Goal: Task Accomplishment & Management: Use online tool/utility

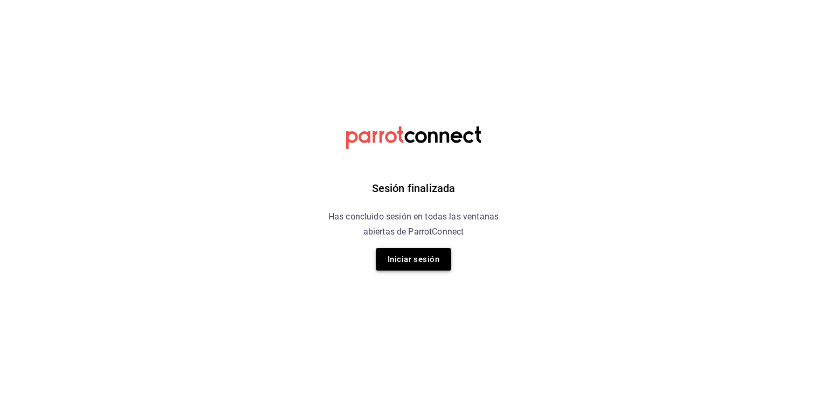
click at [431, 252] on button "Iniciar sesión" at bounding box center [413, 259] width 75 height 23
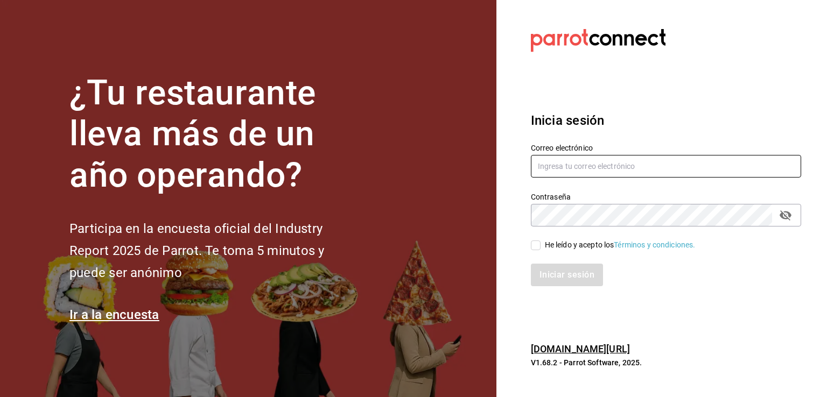
click at [545, 170] on input "text" at bounding box center [666, 166] width 270 height 23
type input "J"
type input "josebedolla02@gmail.com"
click at [531, 248] on input "He leído y acepto los Términos y condiciones." at bounding box center [536, 246] width 10 height 10
checkbox input "true"
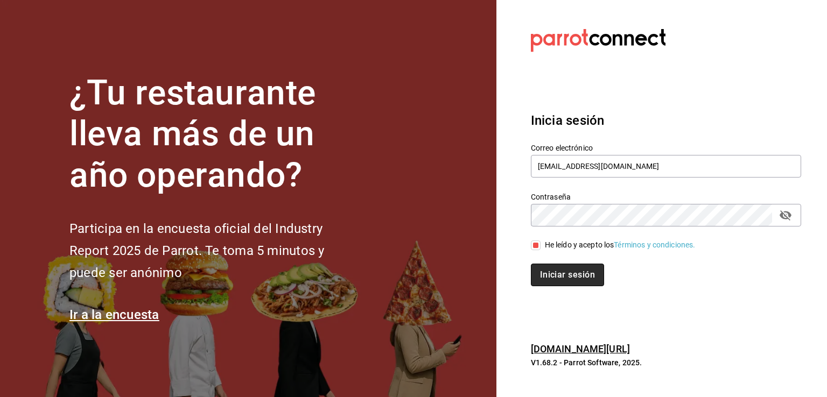
click at [572, 278] on button "Iniciar sesión" at bounding box center [567, 275] width 73 height 23
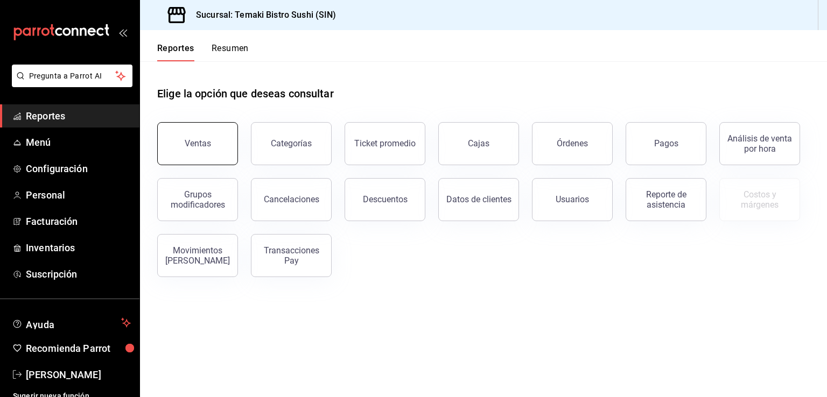
click at [219, 131] on button "Ventas" at bounding box center [197, 143] width 81 height 43
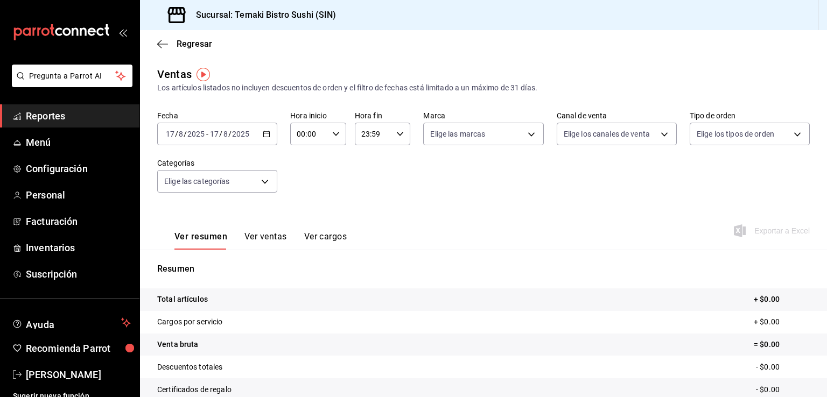
click at [264, 133] on \(Stroke\) "button" at bounding box center [267, 133] width 6 height 1
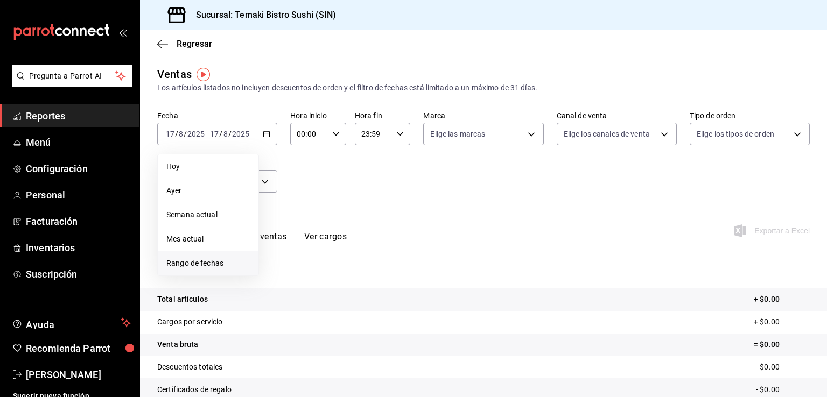
click at [217, 263] on span "Rango de fechas" at bounding box center [207, 263] width 83 height 11
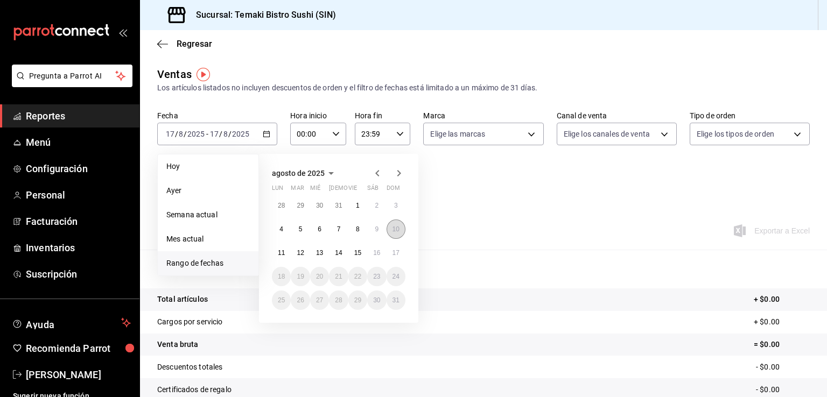
click at [393, 232] on abbr "10" at bounding box center [395, 229] width 7 height 8
click at [377, 252] on abbr "16" at bounding box center [376, 253] width 7 height 8
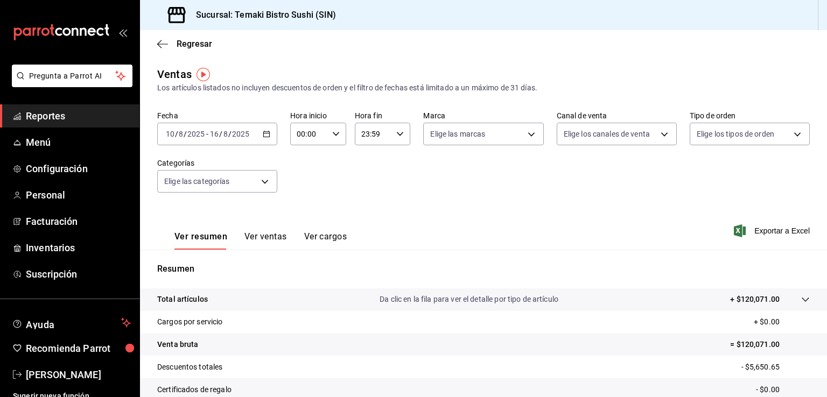
click at [273, 236] on button "Ver ventas" at bounding box center [265, 240] width 43 height 18
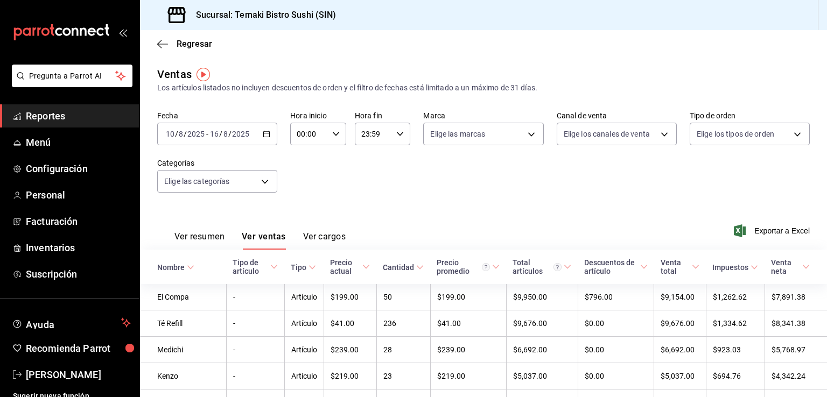
click at [266, 133] on \(Stroke\) "button" at bounding box center [267, 133] width 6 height 1
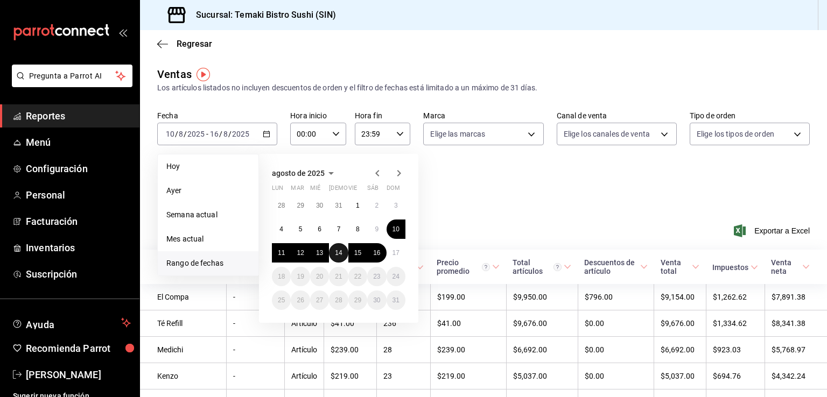
click at [342, 253] on button "14" at bounding box center [338, 252] width 19 height 19
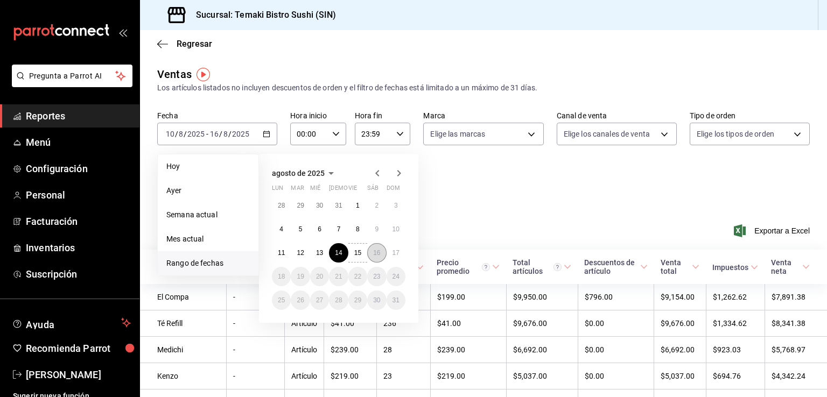
click at [375, 252] on abbr "16" at bounding box center [376, 253] width 7 height 8
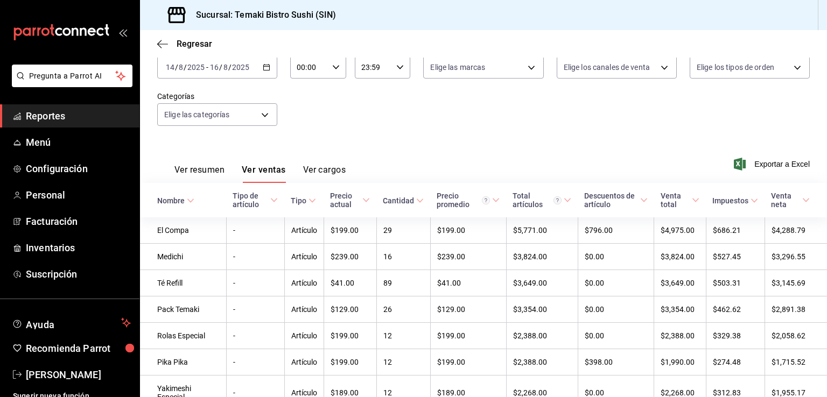
scroll to position [57, 0]
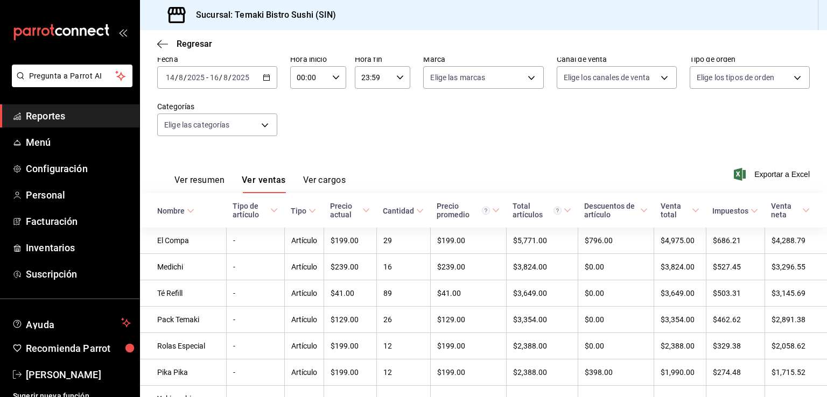
click at [362, 212] on icon at bounding box center [366, 211] width 8 height 8
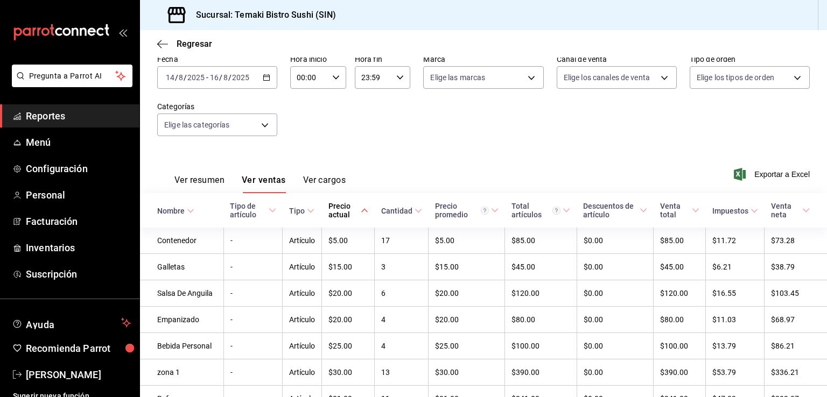
click at [414, 210] on icon at bounding box center [418, 211] width 8 height 8
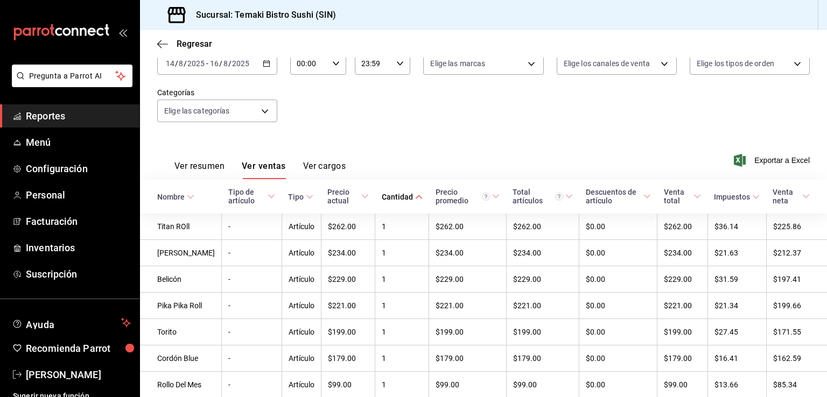
scroll to position [71, 0]
click at [415, 196] on icon at bounding box center [419, 197] width 8 height 8
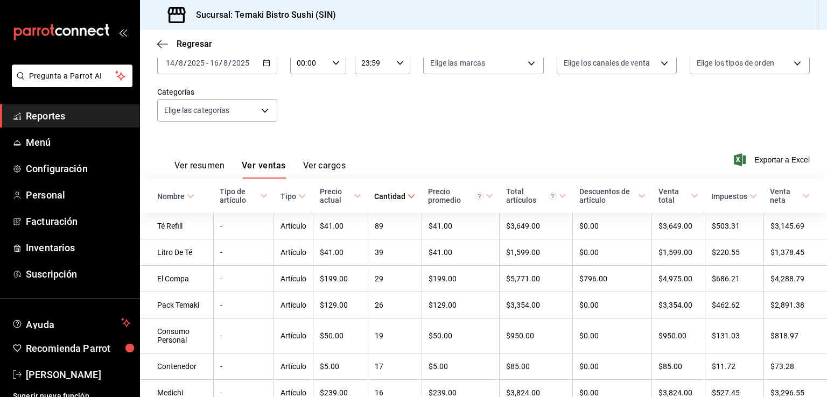
click at [264, 68] on div "[DATE] [DATE] - [DATE] [DATE]" at bounding box center [217, 63] width 120 height 23
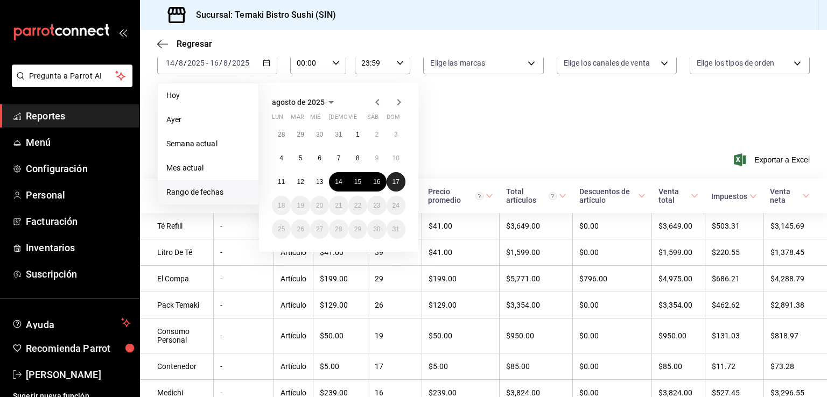
click at [396, 182] on abbr "17" at bounding box center [395, 182] width 7 height 8
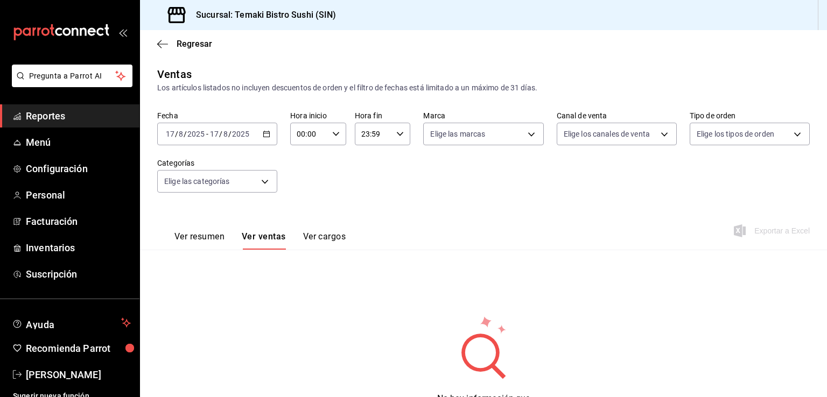
scroll to position [55, 0]
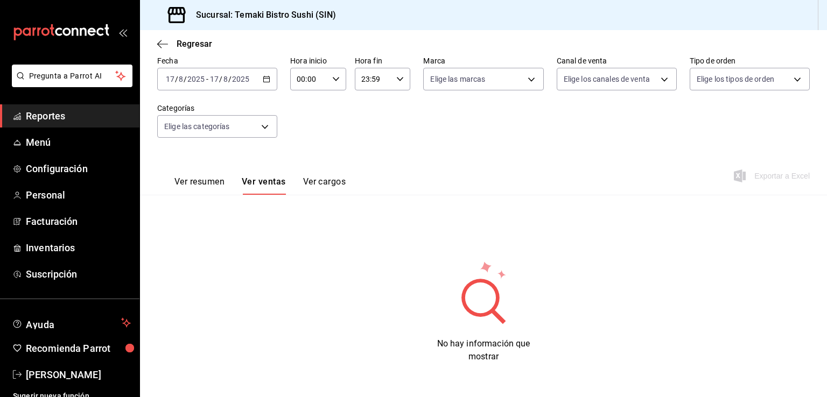
click at [273, 184] on button "Ver ventas" at bounding box center [264, 186] width 44 height 18
click at [336, 185] on button "Ver cargos" at bounding box center [324, 186] width 43 height 18
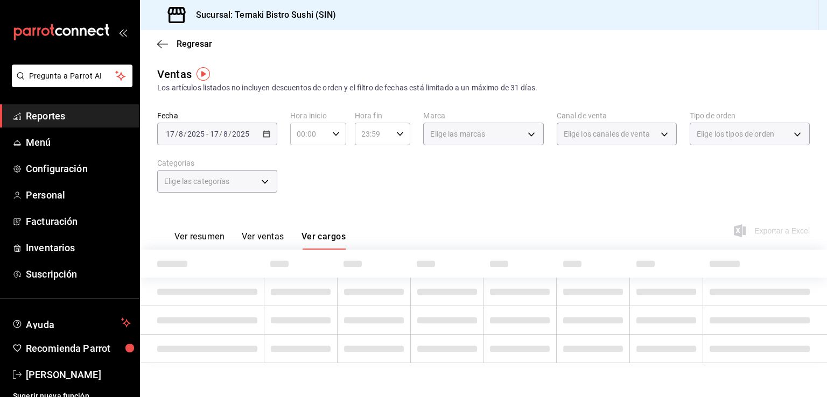
scroll to position [55, 0]
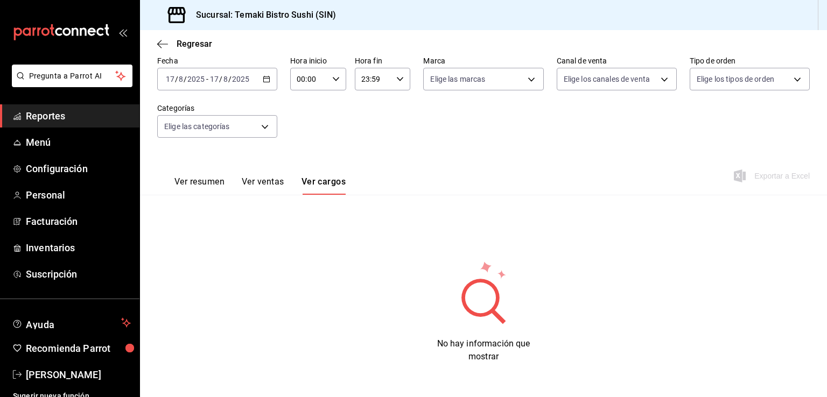
click at [266, 182] on button "Ver ventas" at bounding box center [263, 186] width 43 height 18
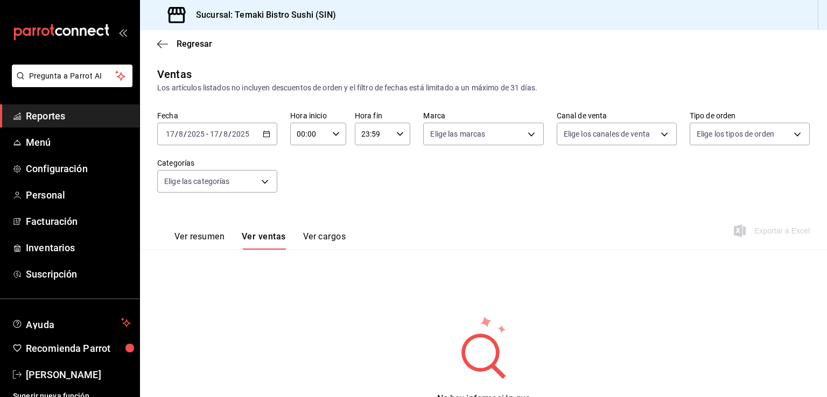
scroll to position [55, 0]
